Goal: Information Seeking & Learning: Find specific fact

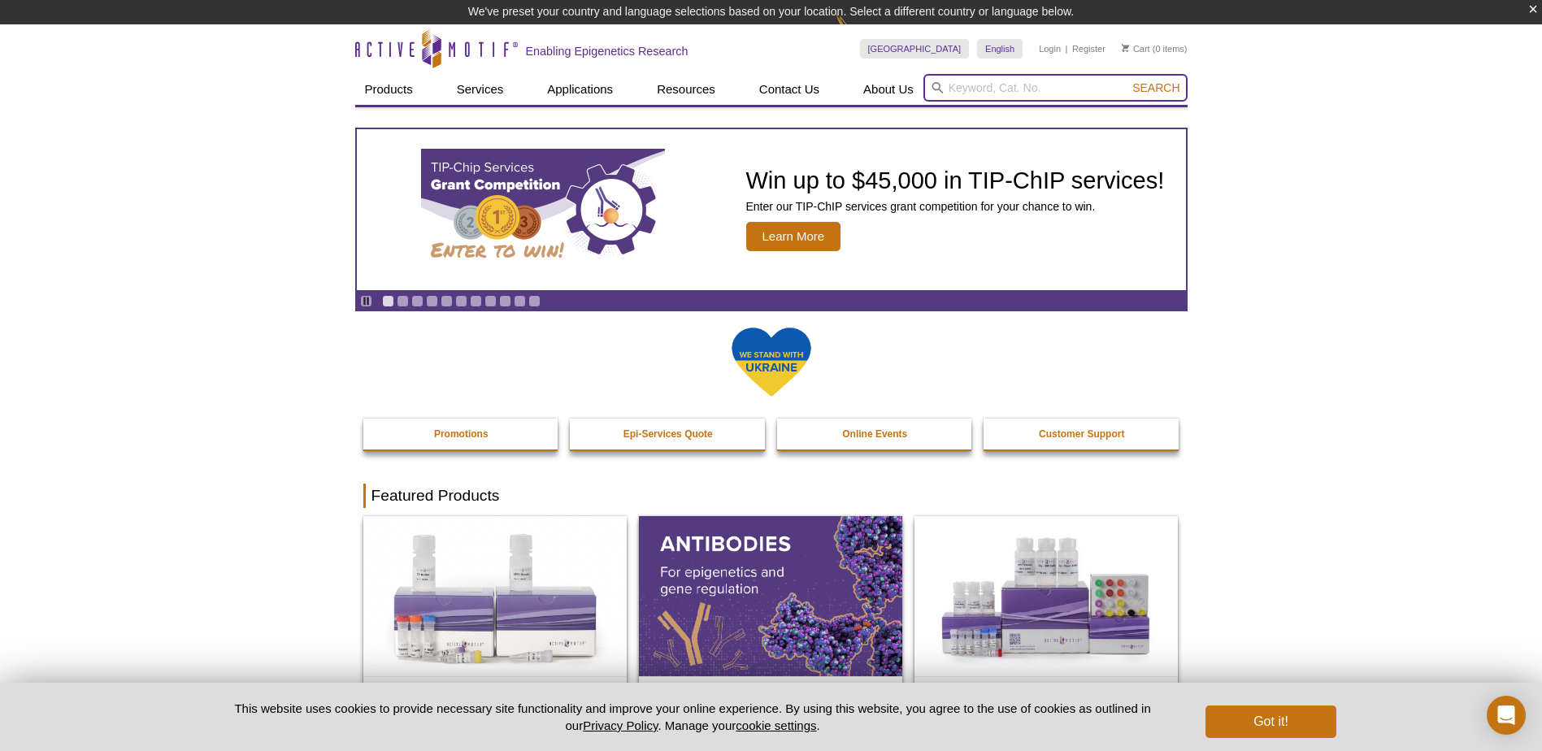
click at [989, 86] on input "search" at bounding box center [1056, 88] width 264 height 28
type input "31449"
click at [1128, 80] on button "Search" at bounding box center [1156, 87] width 57 height 15
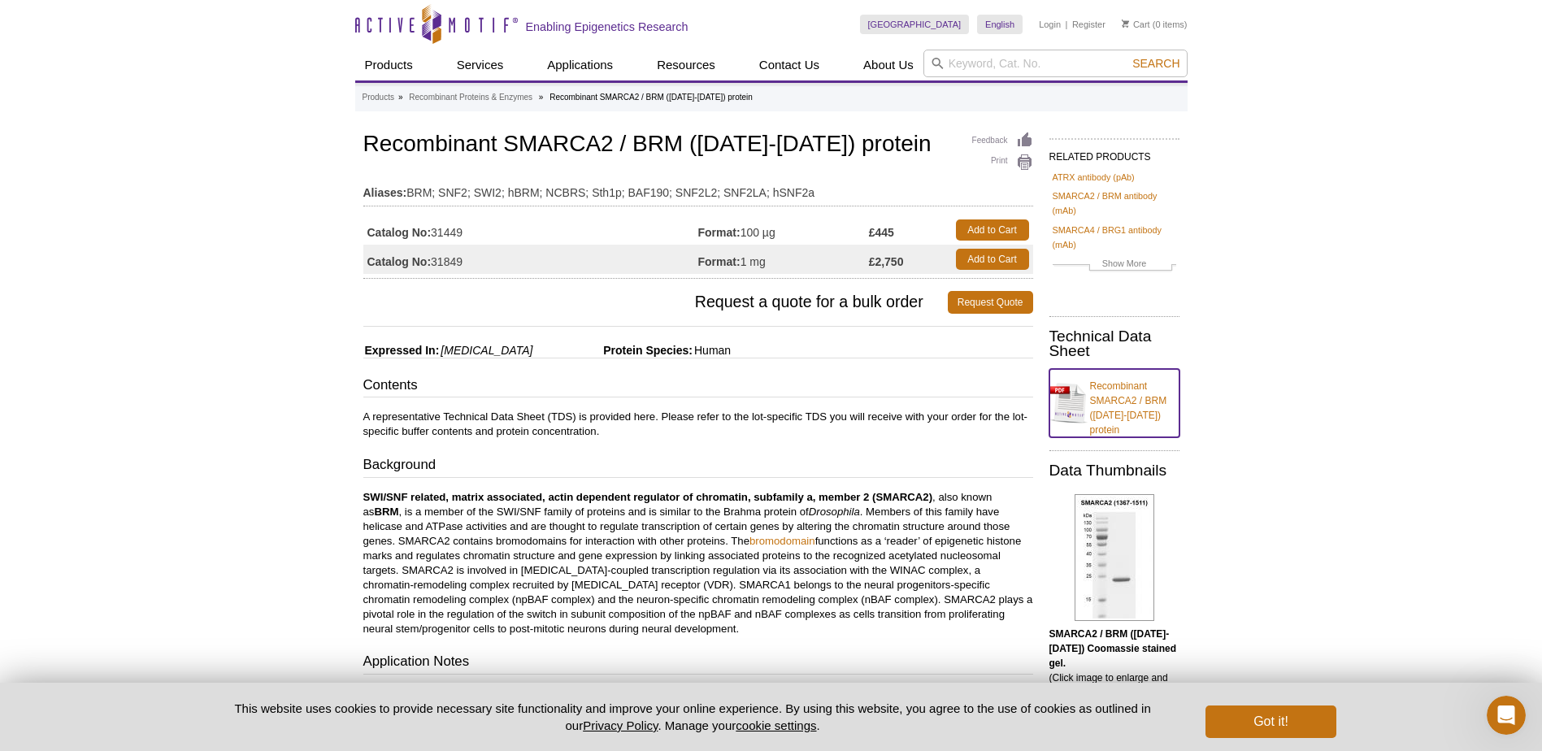
click at [1121, 406] on link "Recombinant SMARCA2 / BRM ([DATE]-[DATE]) protein" at bounding box center [1115, 403] width 130 height 68
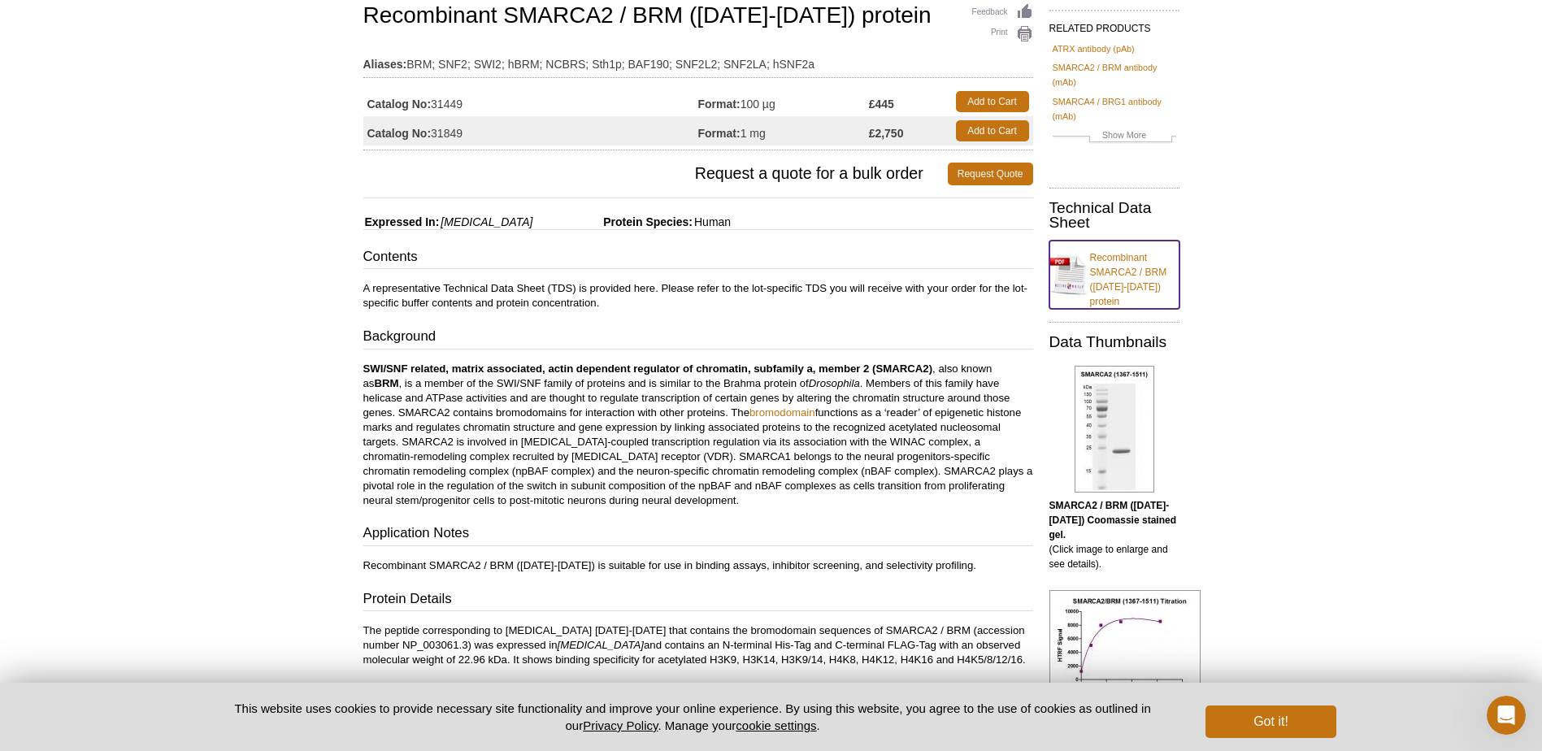
scroll to position [244, 0]
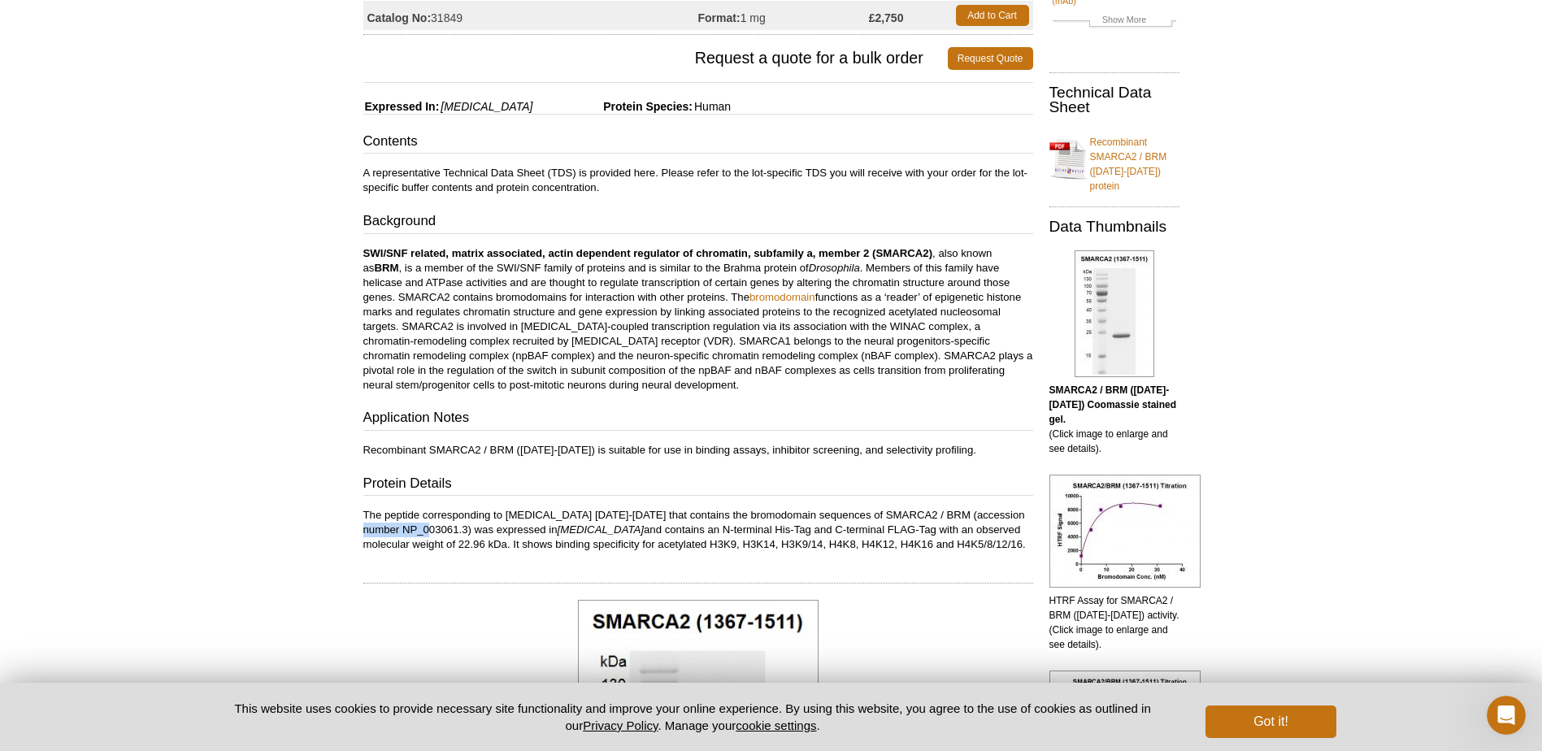
drag, startPoint x: 363, startPoint y: 530, endPoint x: 427, endPoint y: 534, distance: 64.4
click at [427, 534] on p "The peptide corresponding to [MEDICAL_DATA] [DATE]-[DATE] that contains the bro…" at bounding box center [698, 530] width 670 height 44
copy p "NP_003061.3"
